Goal: Find specific page/section: Find specific page/section

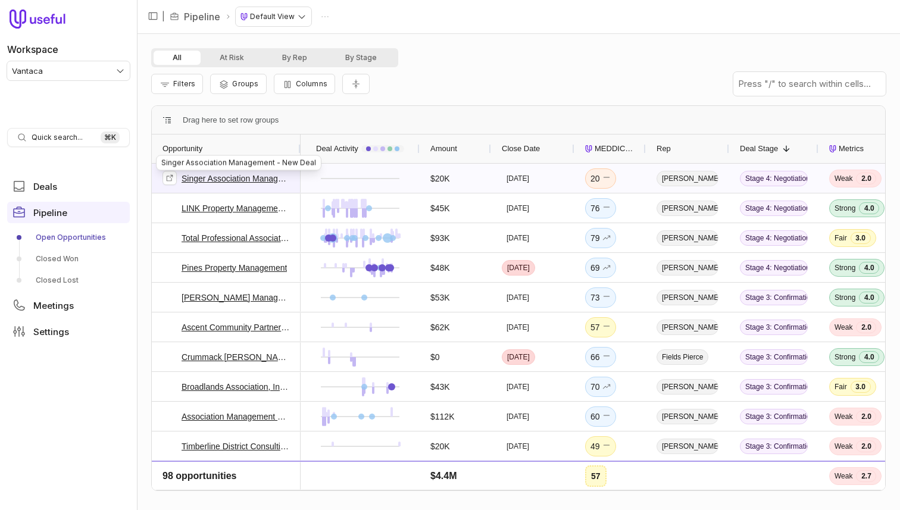
click at [234, 176] on link "Singer Association Management - New Deal" at bounding box center [235, 178] width 108 height 14
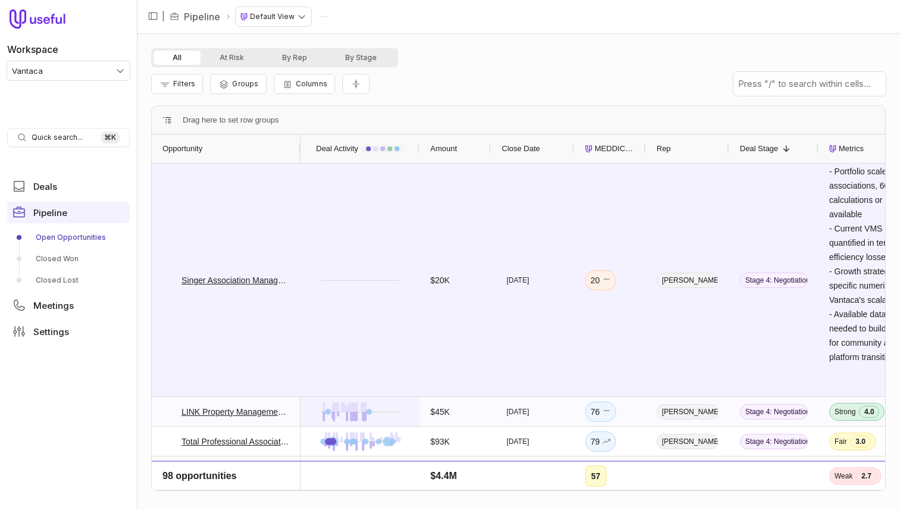
scroll to position [42, 0]
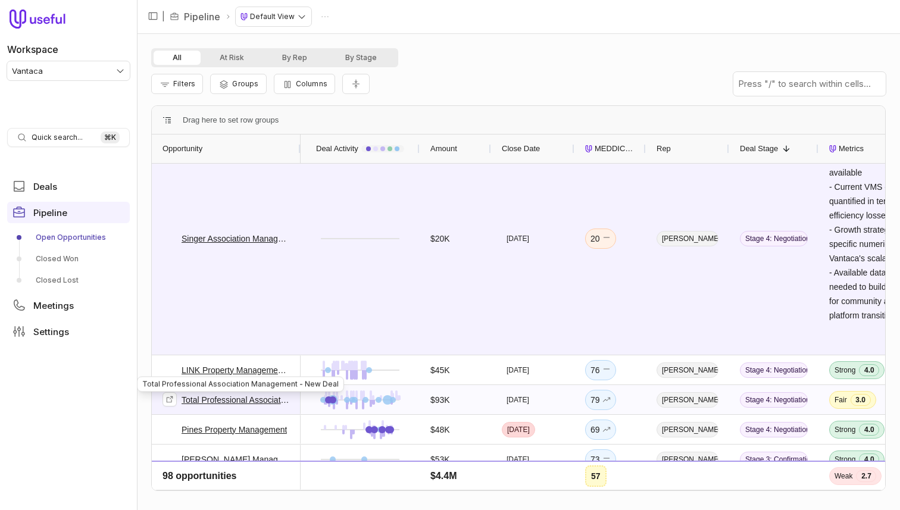
click at [230, 398] on link "Total Professional Association Management - New Deal" at bounding box center [235, 400] width 108 height 14
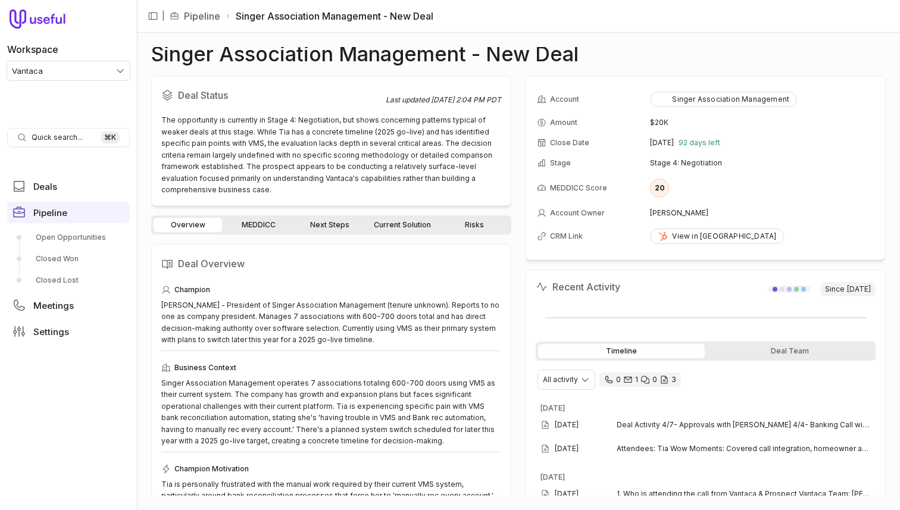
click at [259, 225] on link "MEDDICC" at bounding box center [258, 225] width 68 height 14
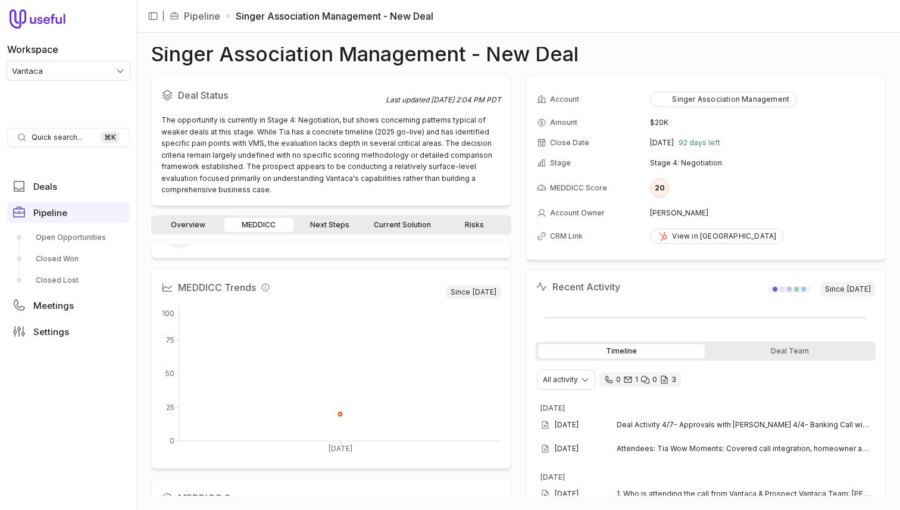
scroll to position [82, 0]
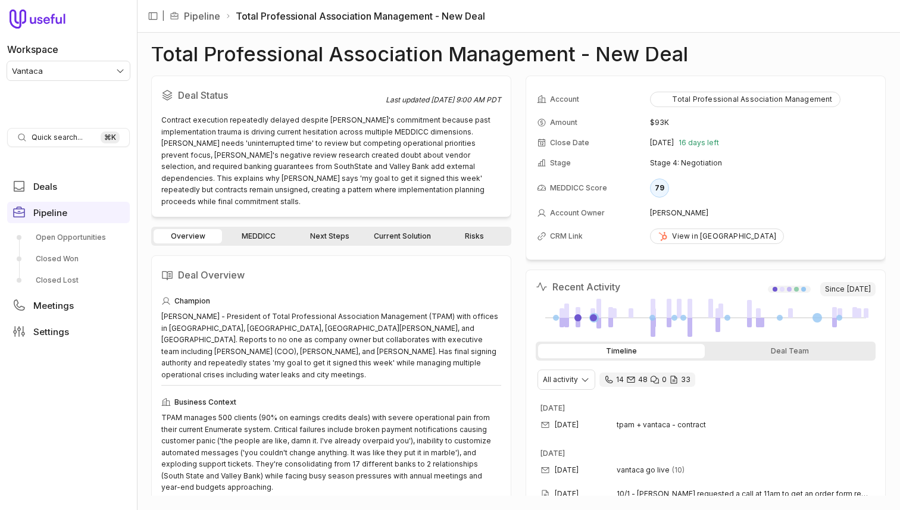
click at [271, 232] on div "Overview MEDDICC Next Steps Current Solution Risks" at bounding box center [331, 236] width 360 height 19
click at [276, 229] on link "MEDDICC" at bounding box center [258, 236] width 68 height 14
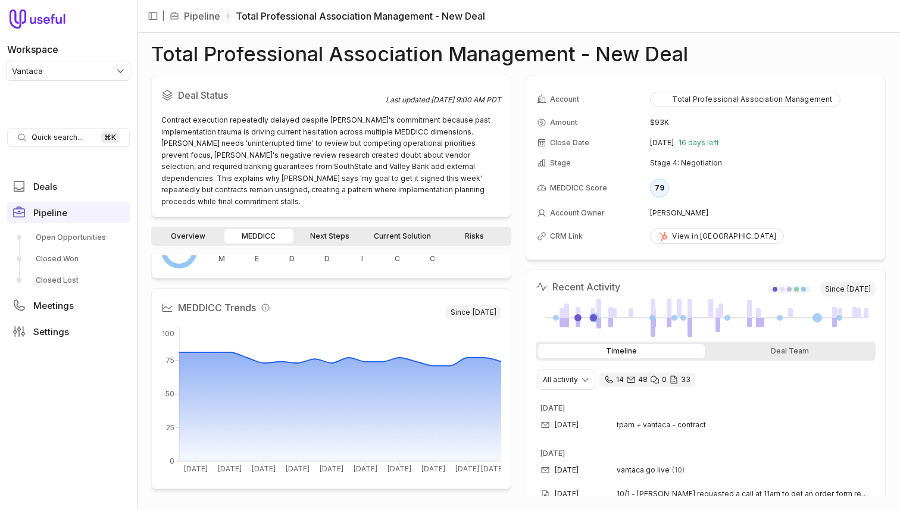
scroll to position [82, 0]
